Goal: Navigation & Orientation: Find specific page/section

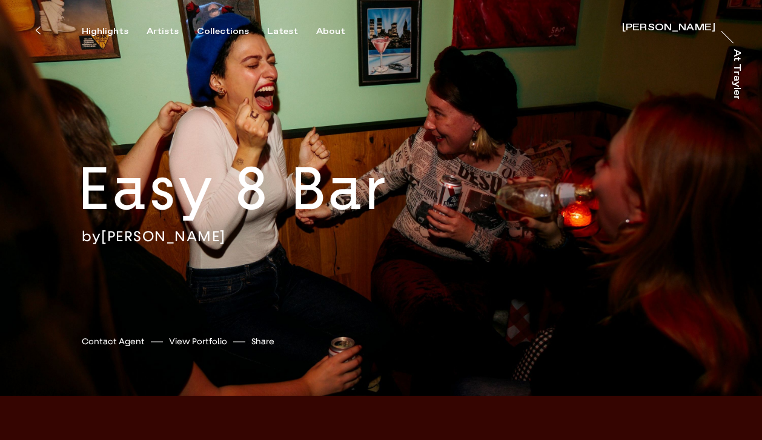
click at [36, 28] on icon at bounding box center [37, 30] width 5 height 10
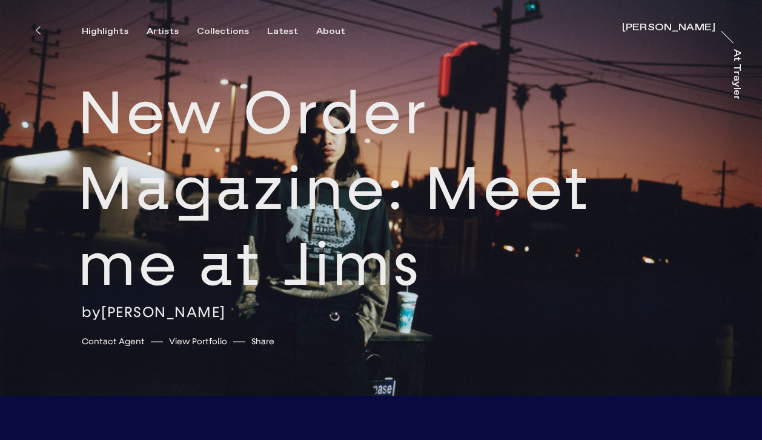
click at [39, 32] on icon at bounding box center [37, 30] width 5 height 10
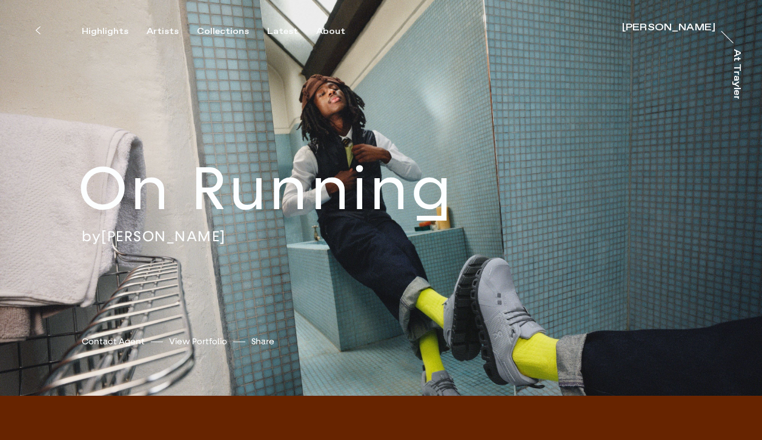
click at [197, 237] on link "[PERSON_NAME]" at bounding box center [163, 235] width 125 height 18
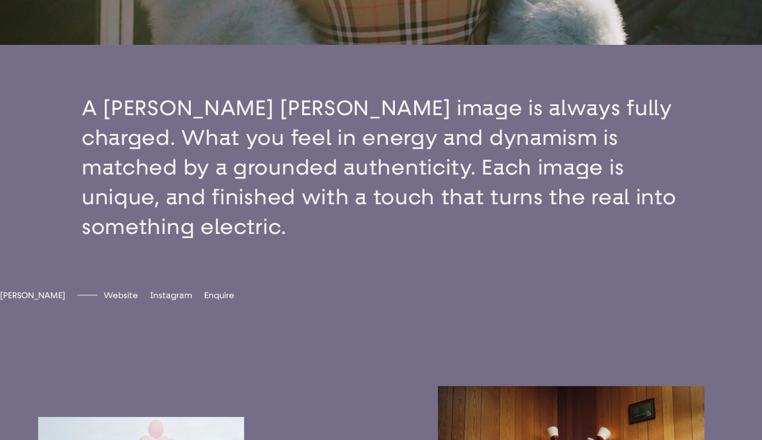
scroll to position [389, 0]
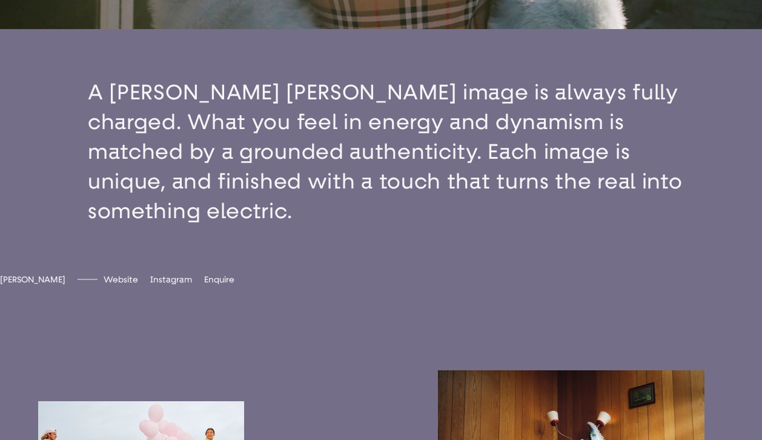
click at [181, 171] on button "button" at bounding box center [381, 151] width 762 height 245
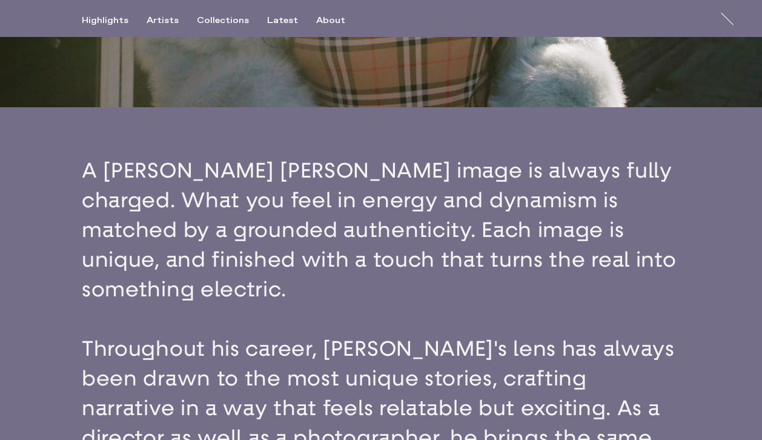
scroll to position [0, 0]
